Goal: Navigation & Orientation: Find specific page/section

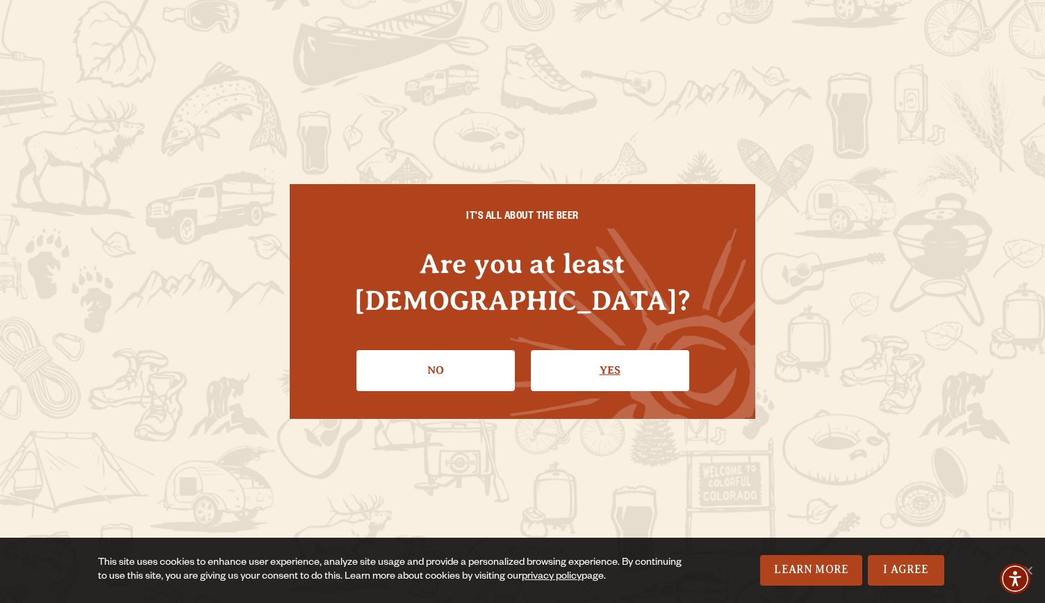
click at [603, 350] on link "Yes" at bounding box center [610, 370] width 158 height 40
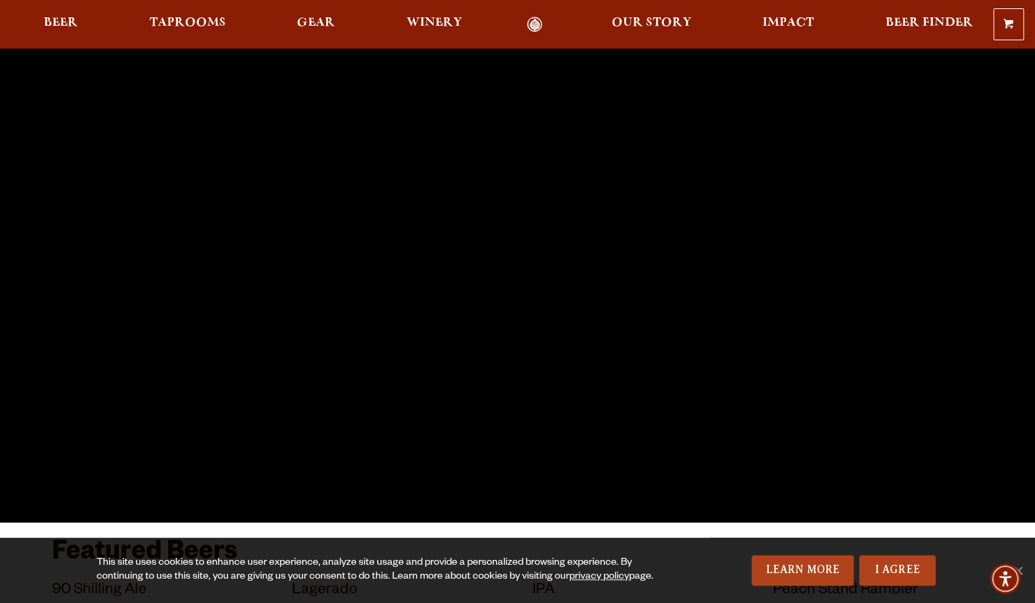
scroll to position [79, 0]
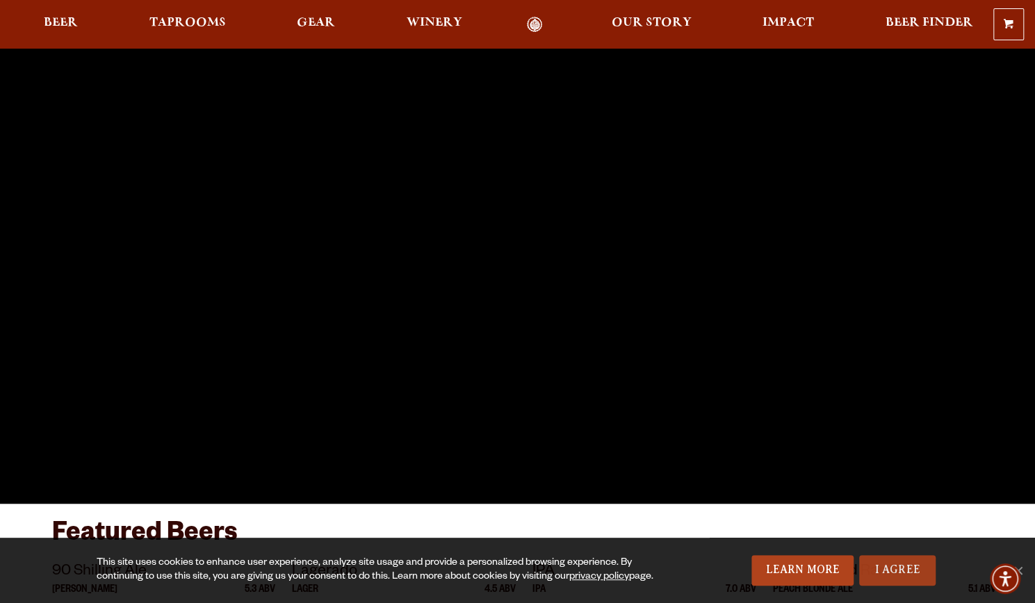
click at [899, 569] on link "I Agree" at bounding box center [897, 570] width 76 height 31
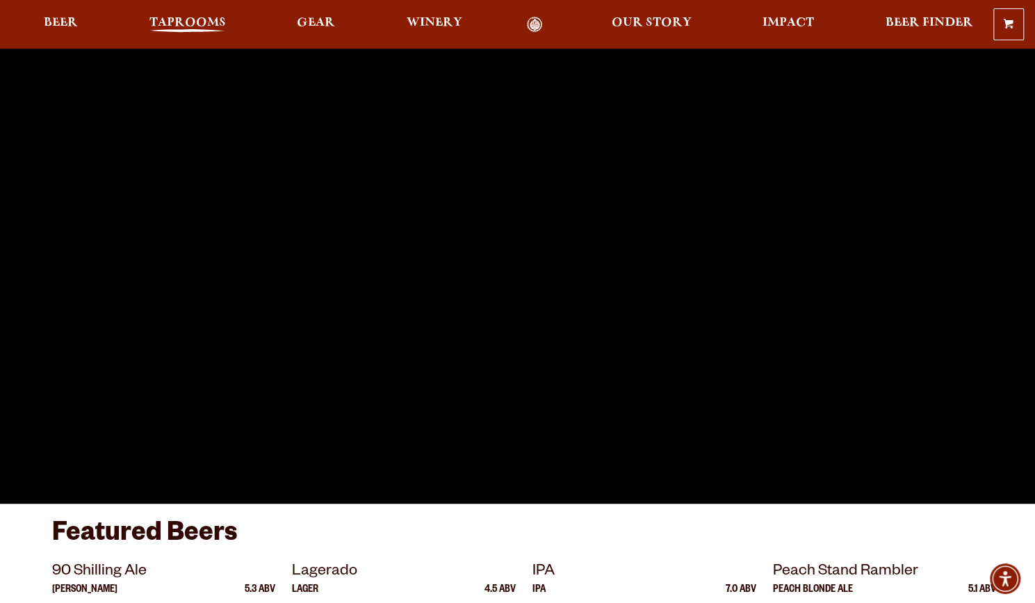
click at [181, 29] on span "Taprooms" at bounding box center [187, 22] width 76 height 11
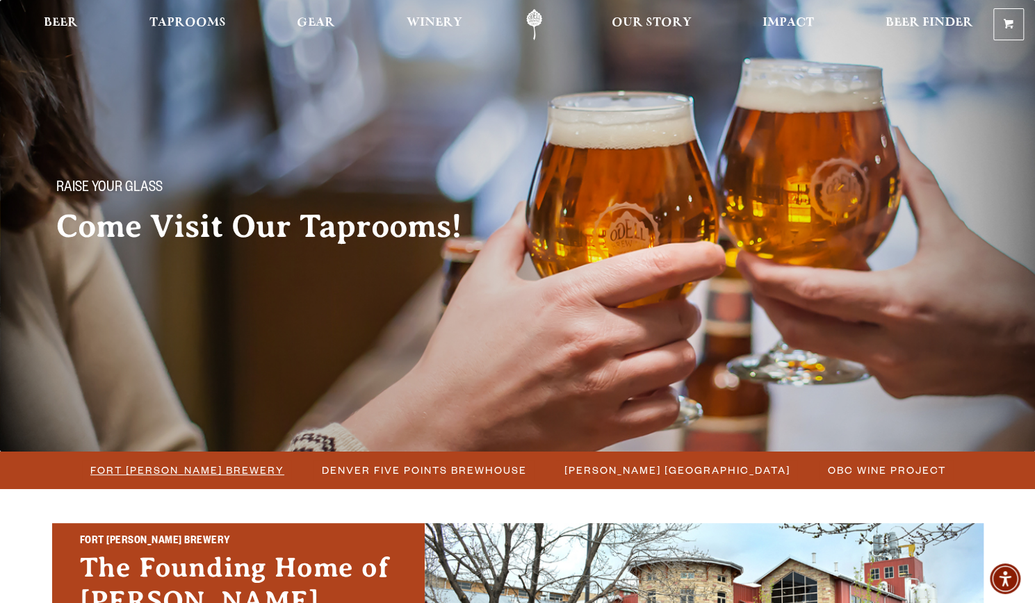
click at [210, 465] on span "Fort [PERSON_NAME] Brewery" at bounding box center [187, 470] width 194 height 20
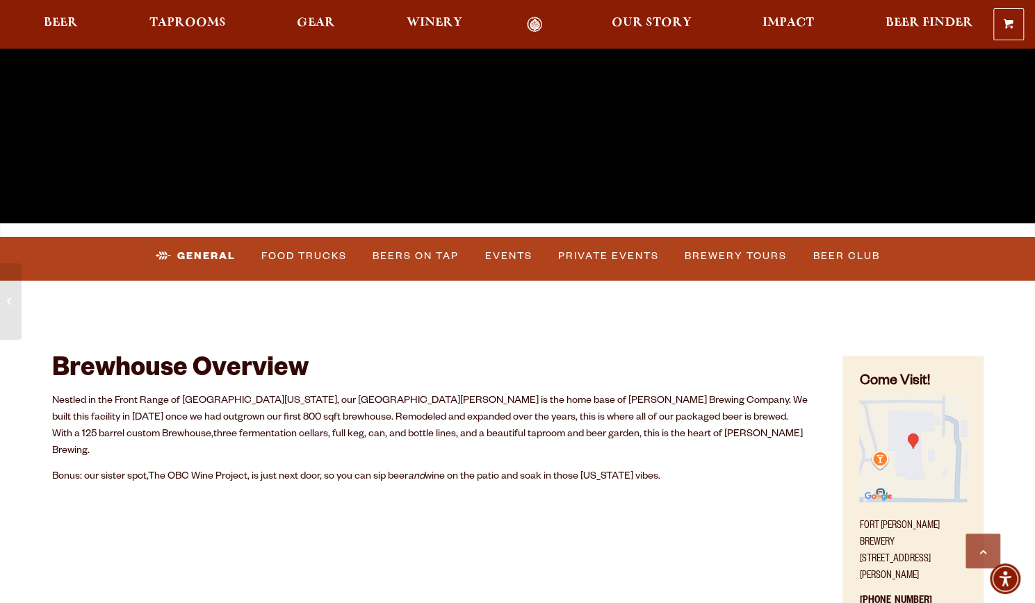
scroll to position [391, 0]
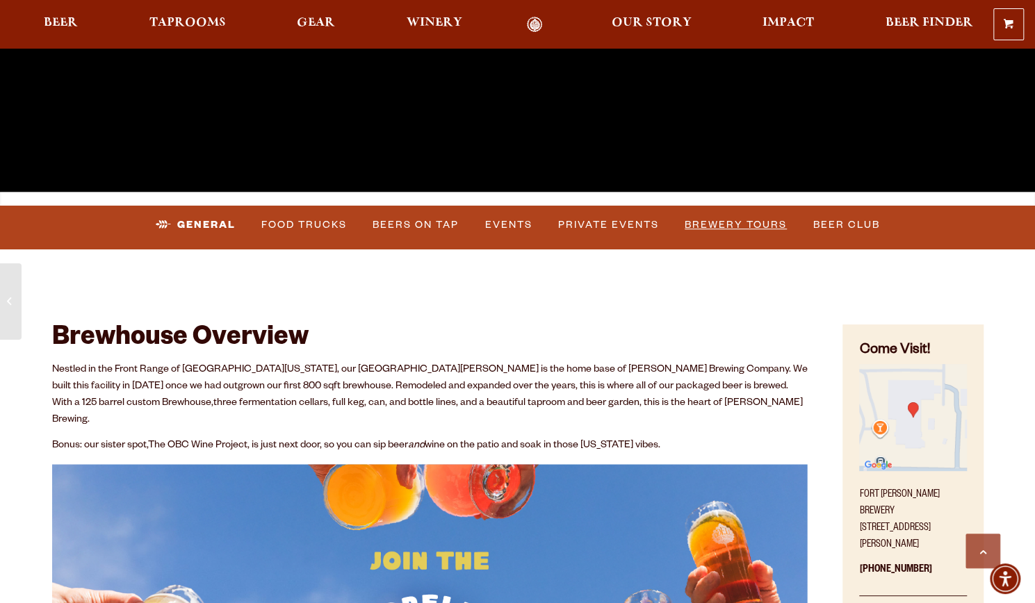
click at [709, 219] on link "Brewery Tours" at bounding box center [735, 225] width 113 height 32
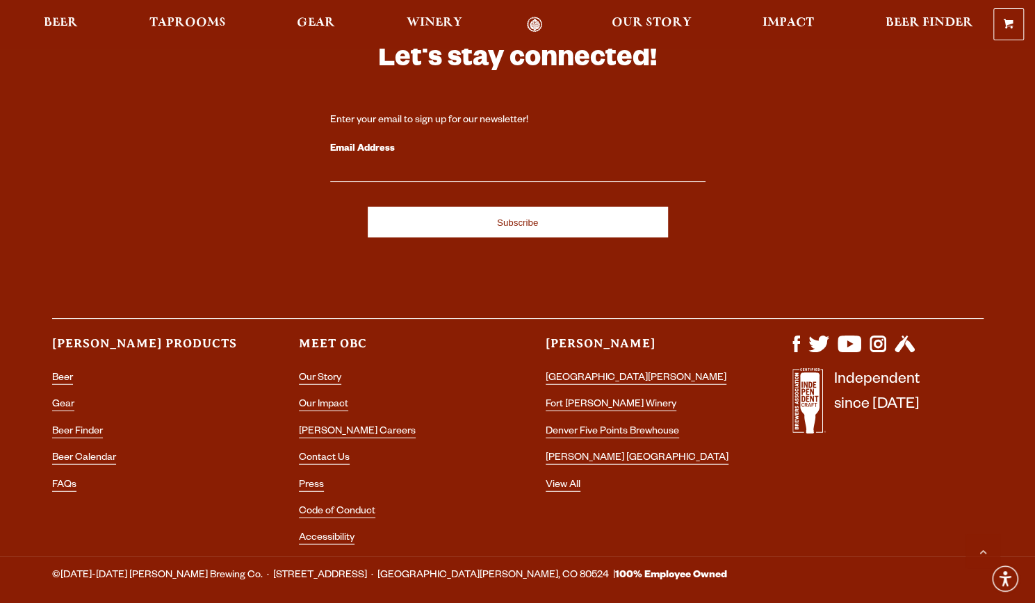
scroll to position [1895, 0]
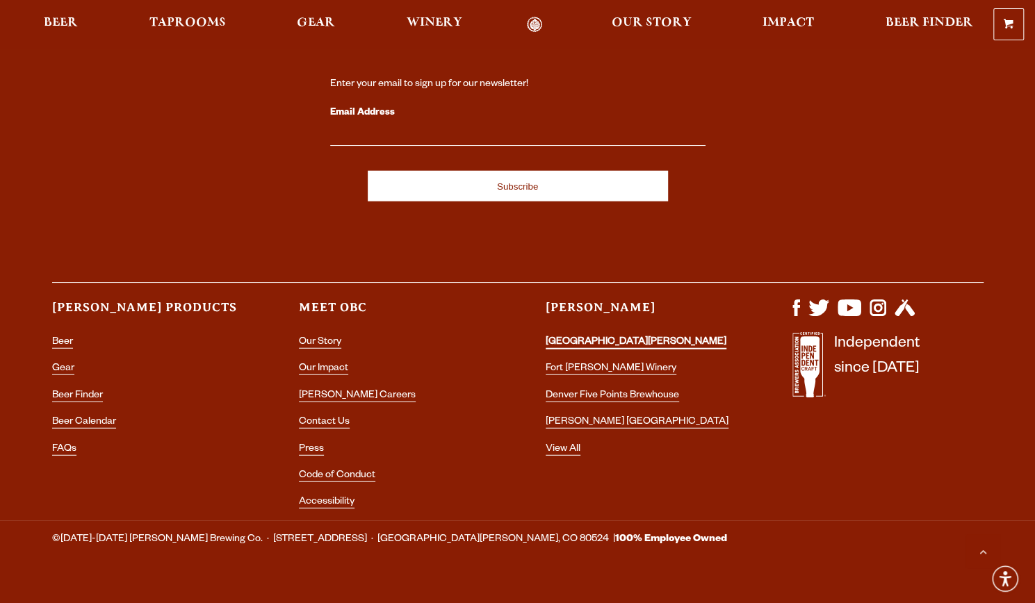
click at [572, 337] on link "[GEOGRAPHIC_DATA][PERSON_NAME]" at bounding box center [636, 343] width 181 height 13
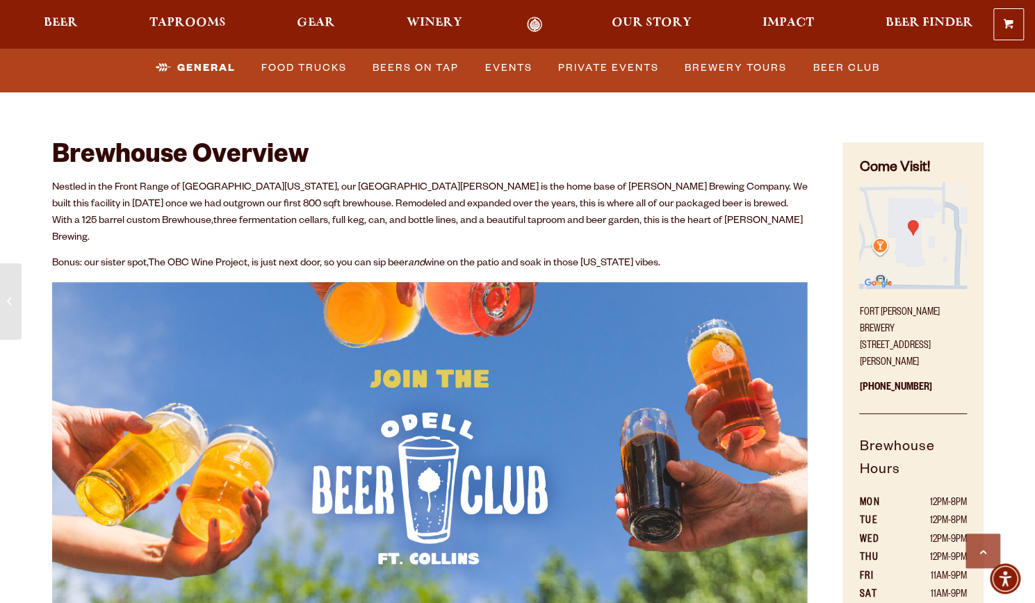
scroll to position [541, 0]
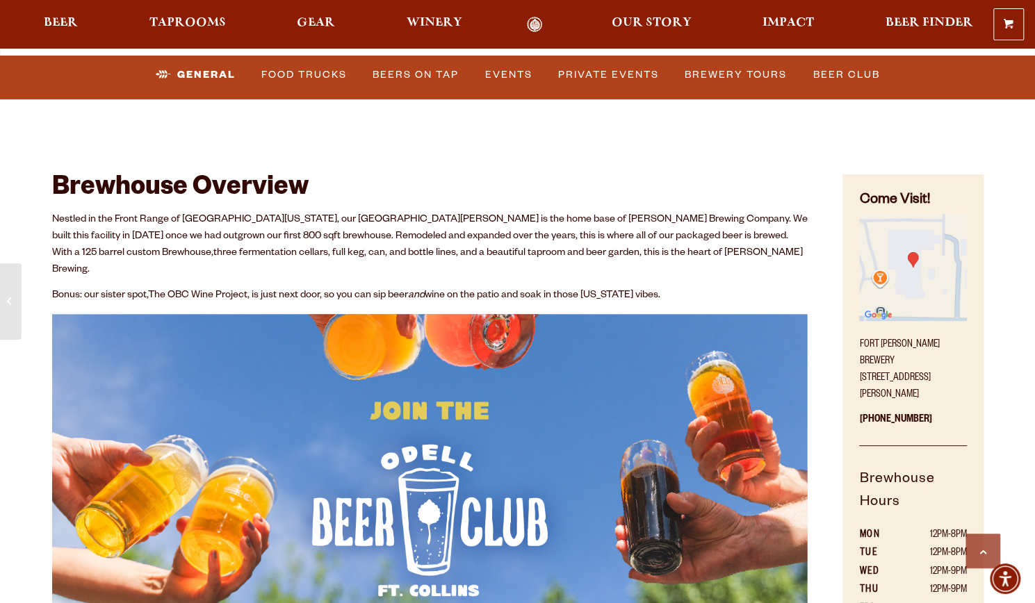
click at [902, 270] on img "Find on Google Maps (opens in a new window)" at bounding box center [912, 267] width 107 height 107
click at [918, 270] on img "Find on Google Maps (opens in a new window)" at bounding box center [912, 267] width 107 height 107
click at [901, 261] on img "Find on Google Maps (opens in a new window)" at bounding box center [912, 267] width 107 height 107
